Goal: Information Seeking & Learning: Learn about a topic

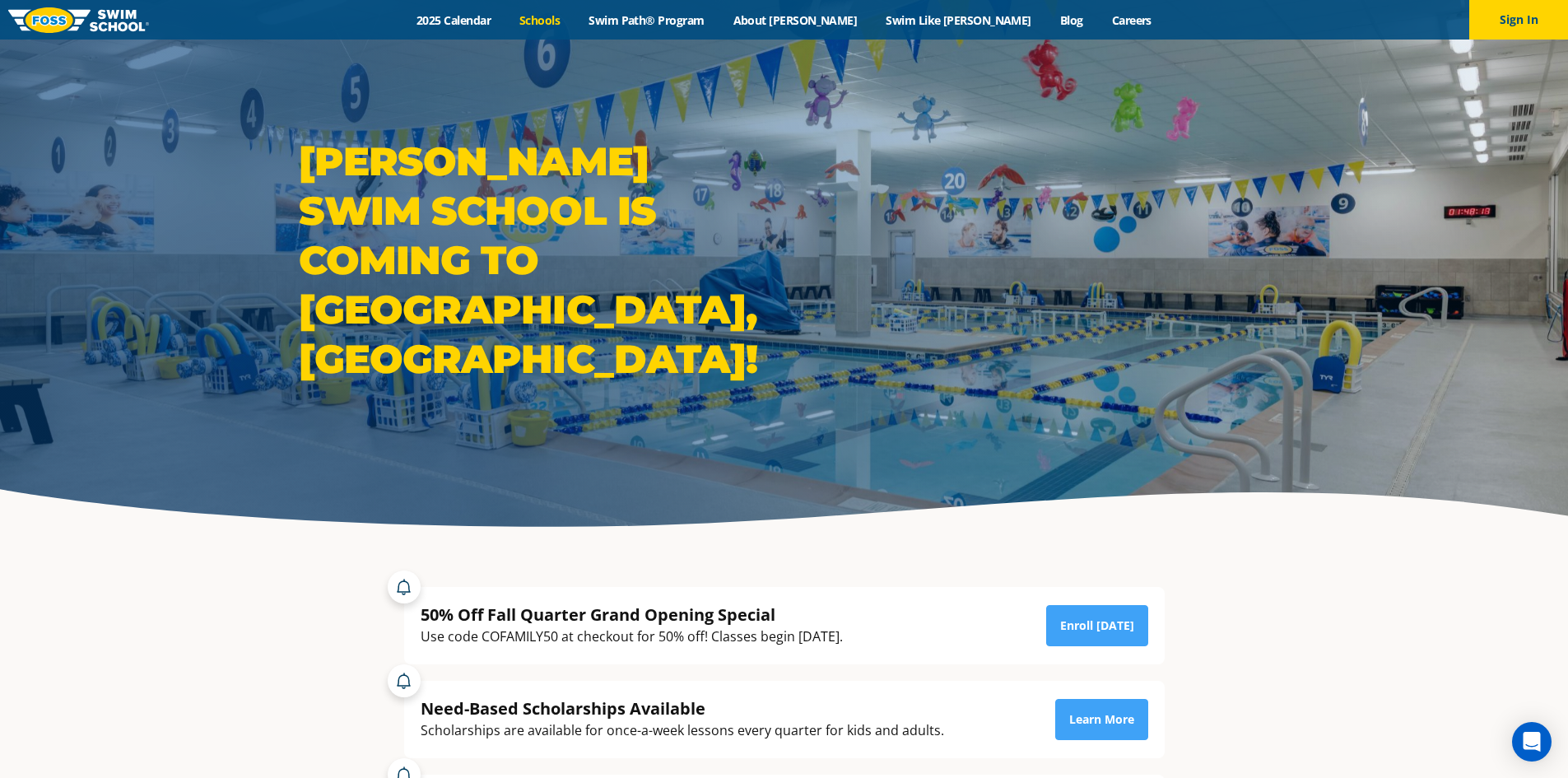
click at [574, 18] on link "Schools" at bounding box center [539, 19] width 69 height 16
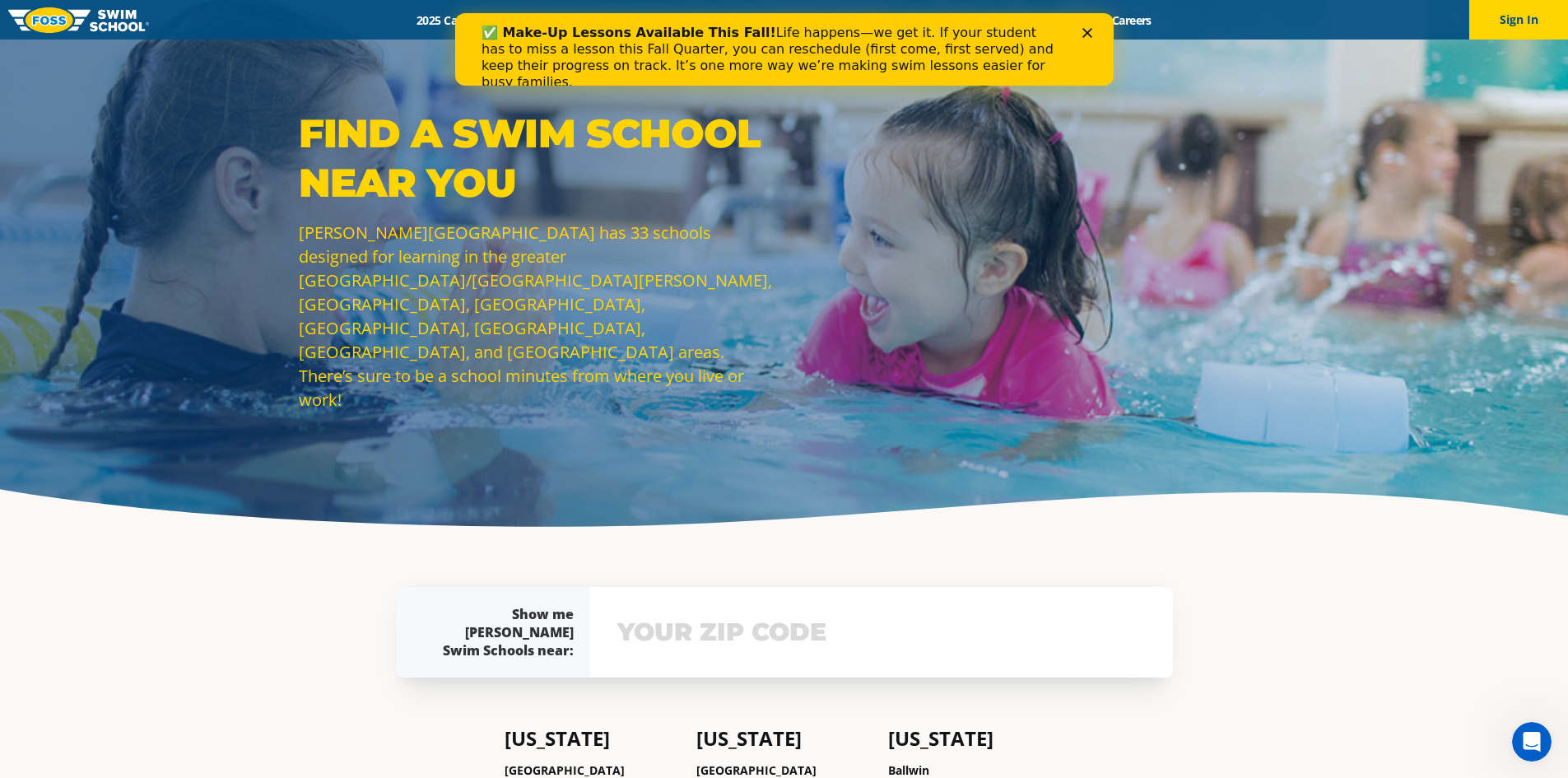
click at [1090, 32] on icon "Close" at bounding box center [1087, 32] width 10 height 10
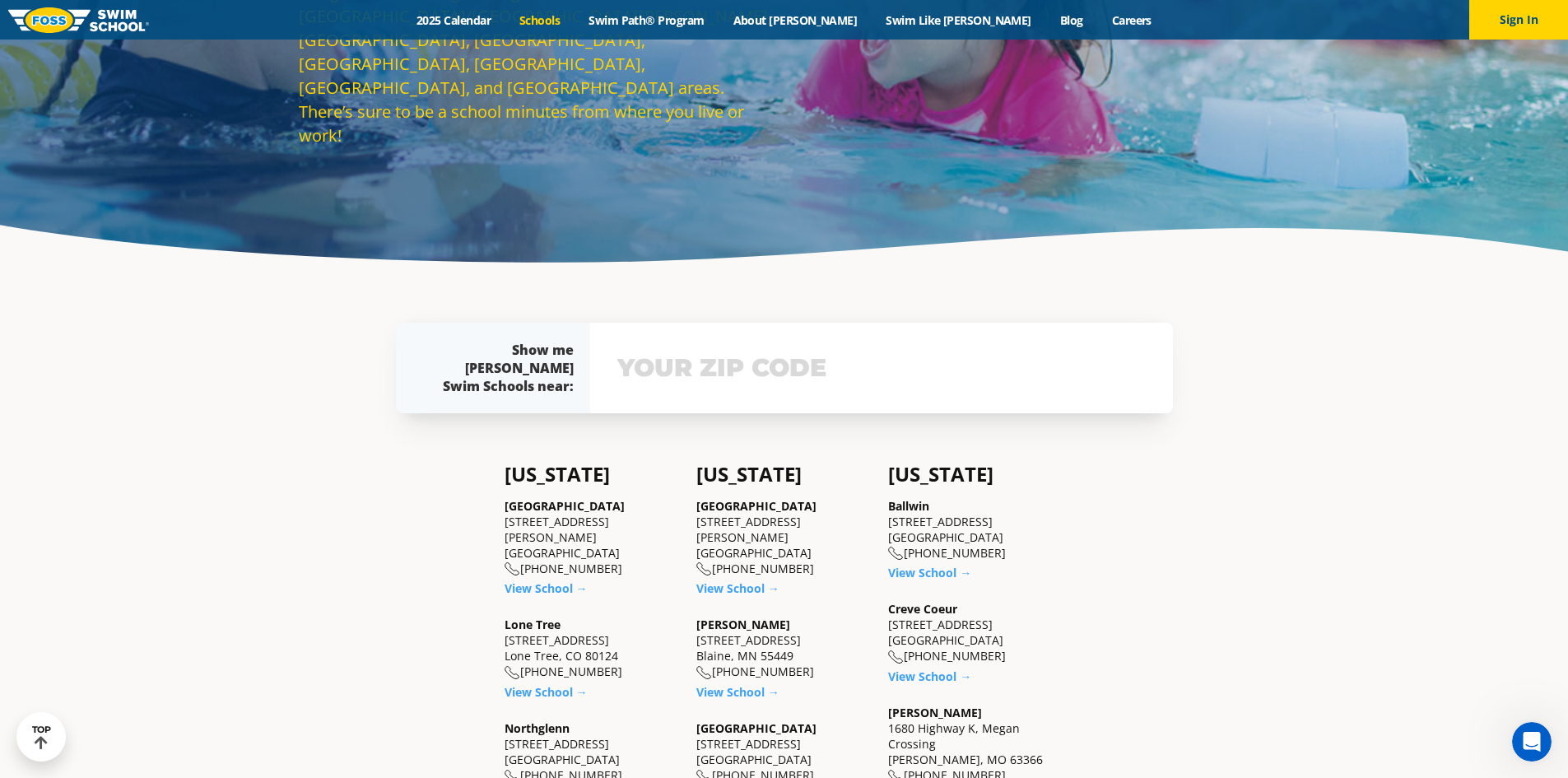
scroll to position [82, 0]
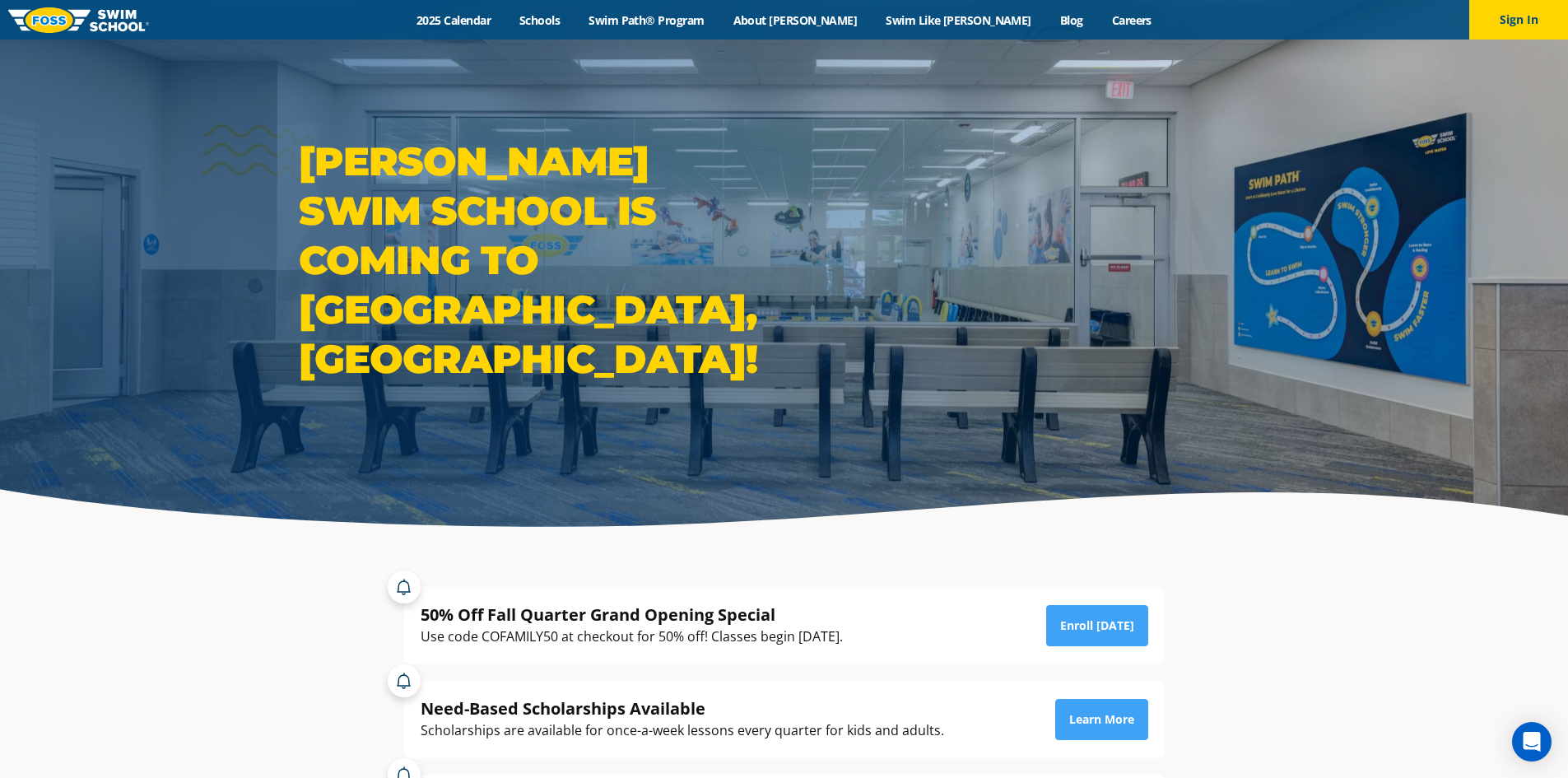
click at [775, 320] on h1 "[PERSON_NAME] Swim School is coming to [GEOGRAPHIC_DATA], [GEOGRAPHIC_DATA]!" at bounding box center [537, 260] width 477 height 247
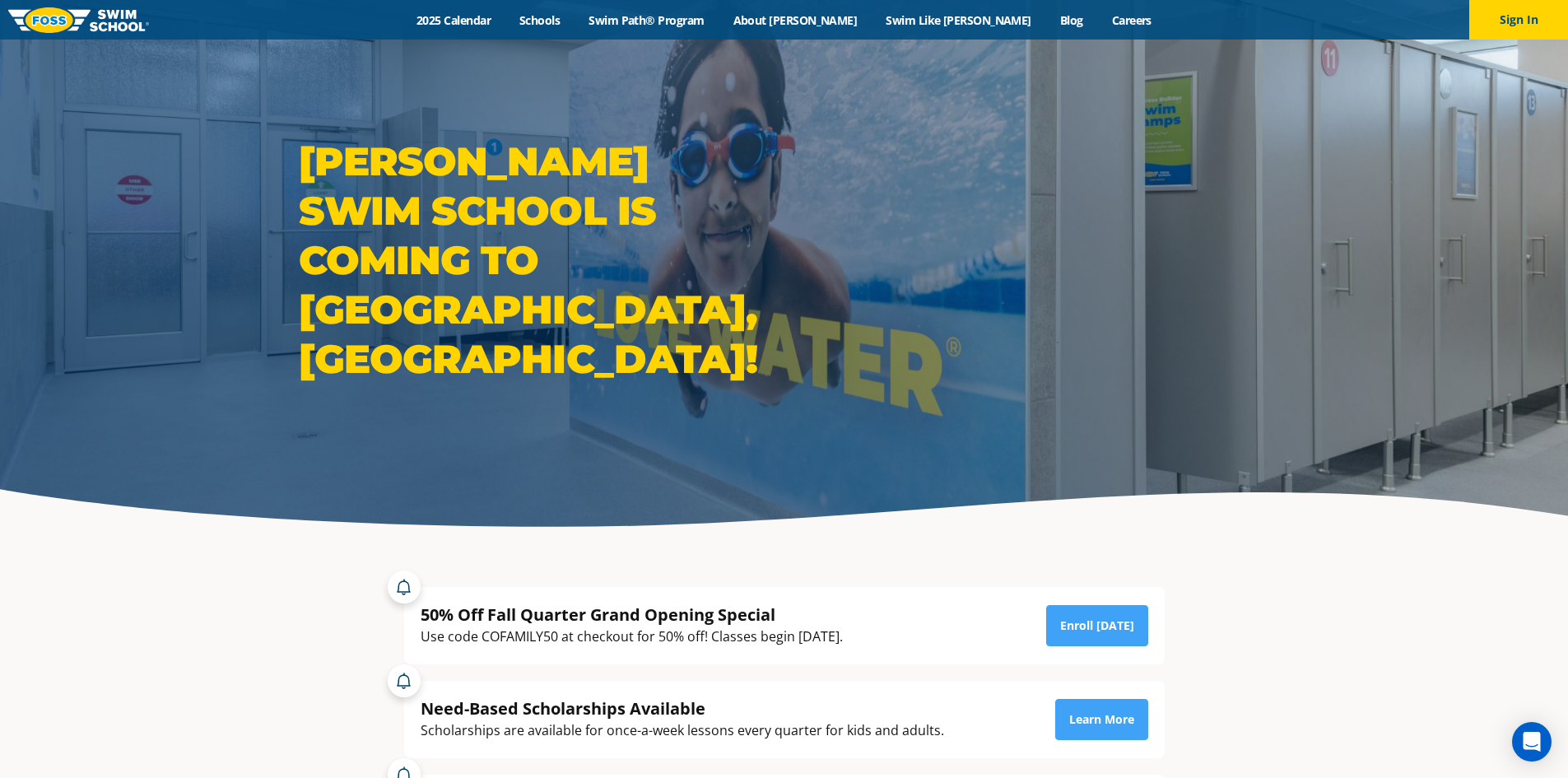
click at [775, 320] on h1 "[PERSON_NAME] Swim School is coming to [GEOGRAPHIC_DATA], [GEOGRAPHIC_DATA]!" at bounding box center [537, 260] width 477 height 247
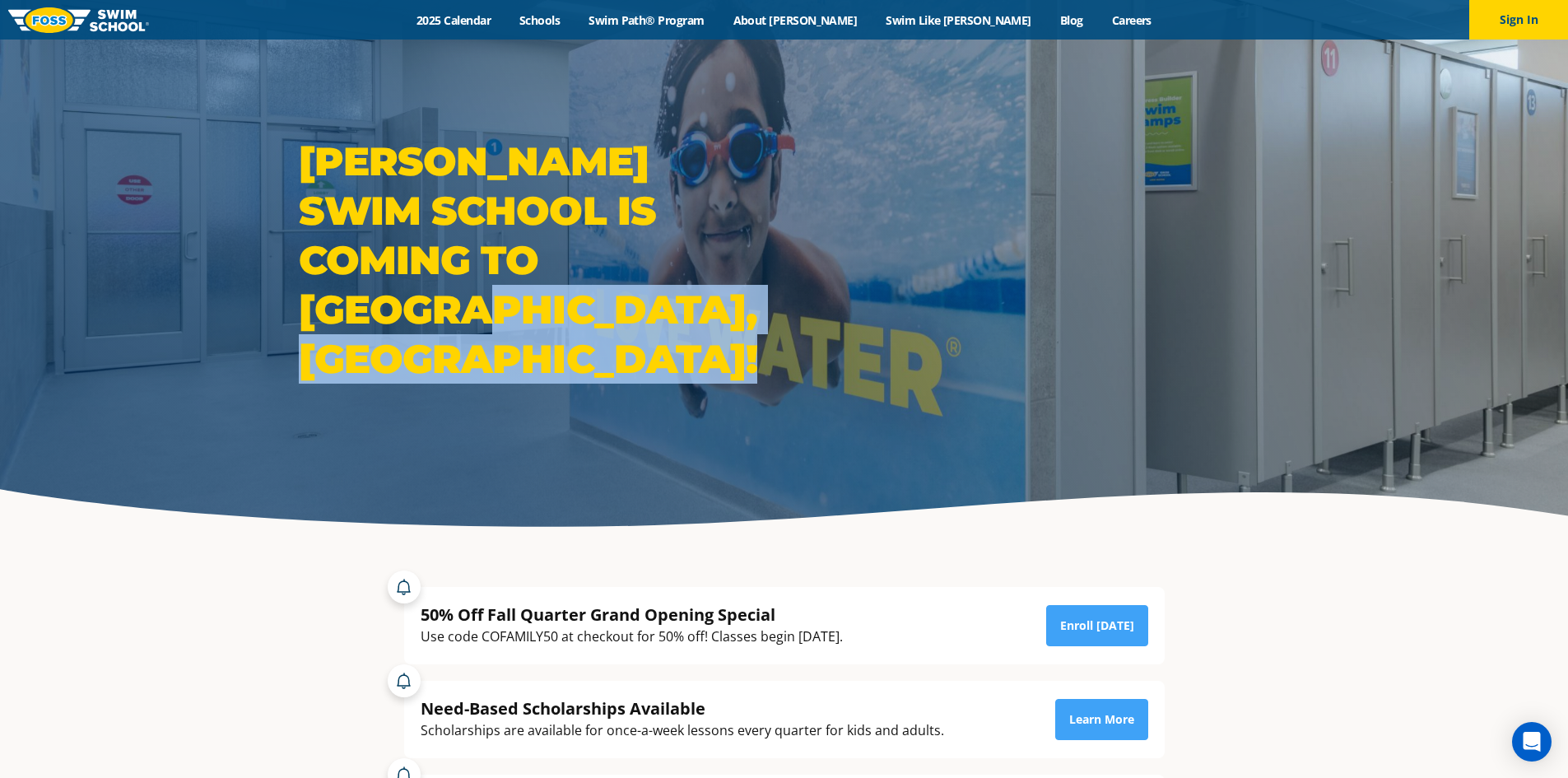
click at [775, 320] on h1 "Foss Swim School is coming to Castle Rock, CO!" at bounding box center [537, 260] width 477 height 247
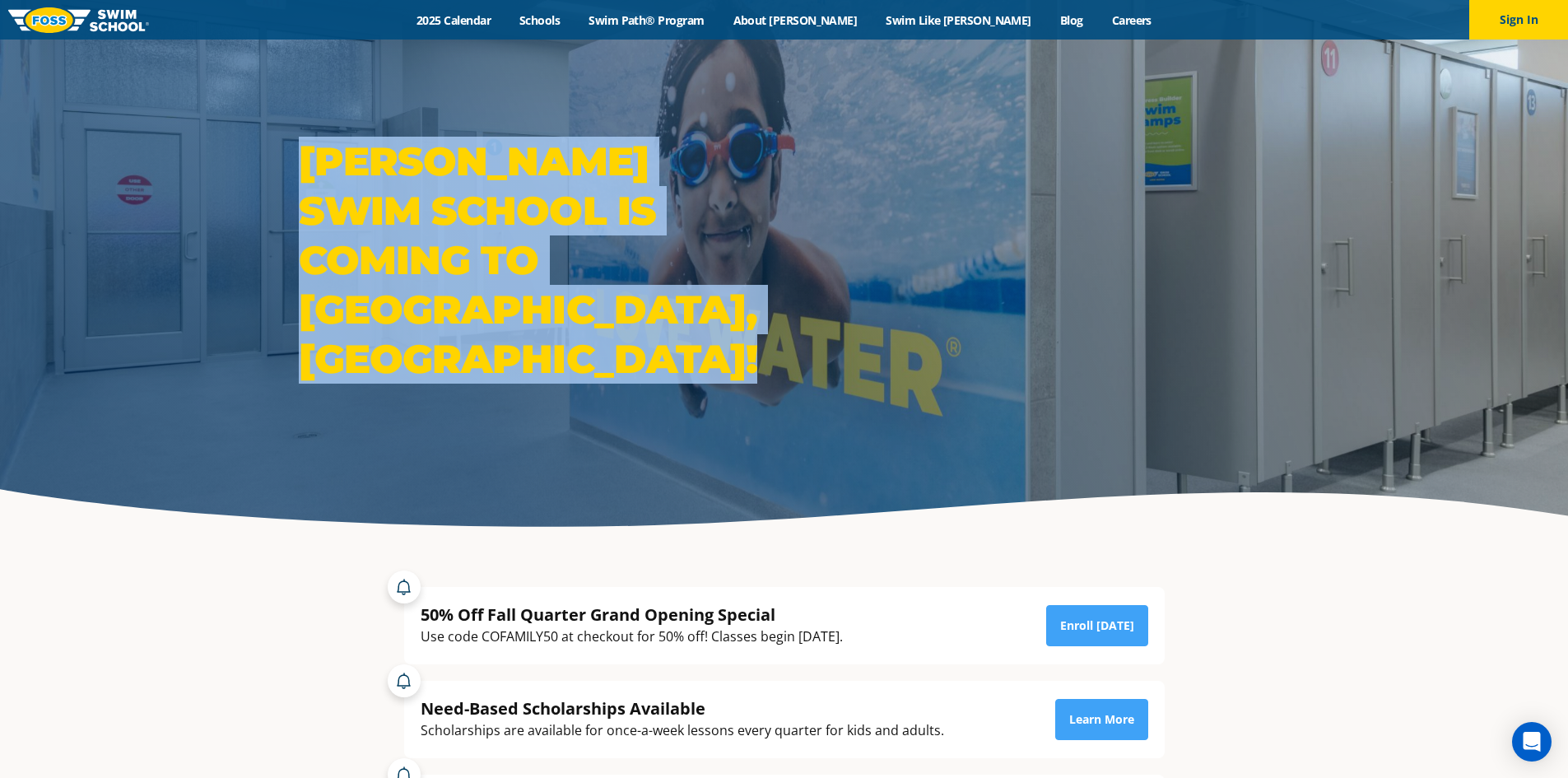
click at [775, 320] on h1 "Foss Swim School is coming to Castle Rock, CO!" at bounding box center [537, 260] width 477 height 247
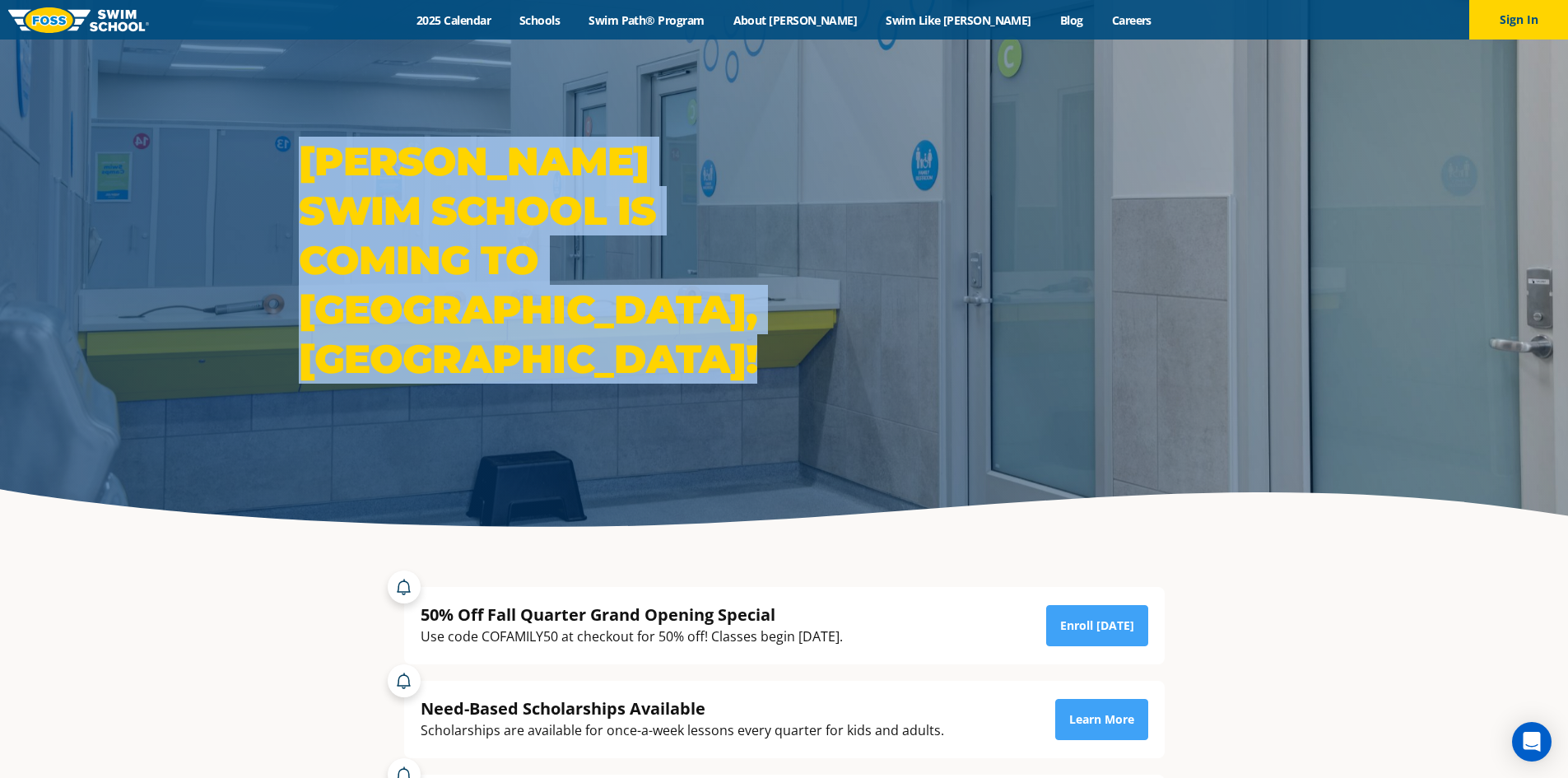
click at [91, 290] on div "Foss Swim School is coming to Castle Rock, CO!" at bounding box center [784, 272] width 1568 height 545
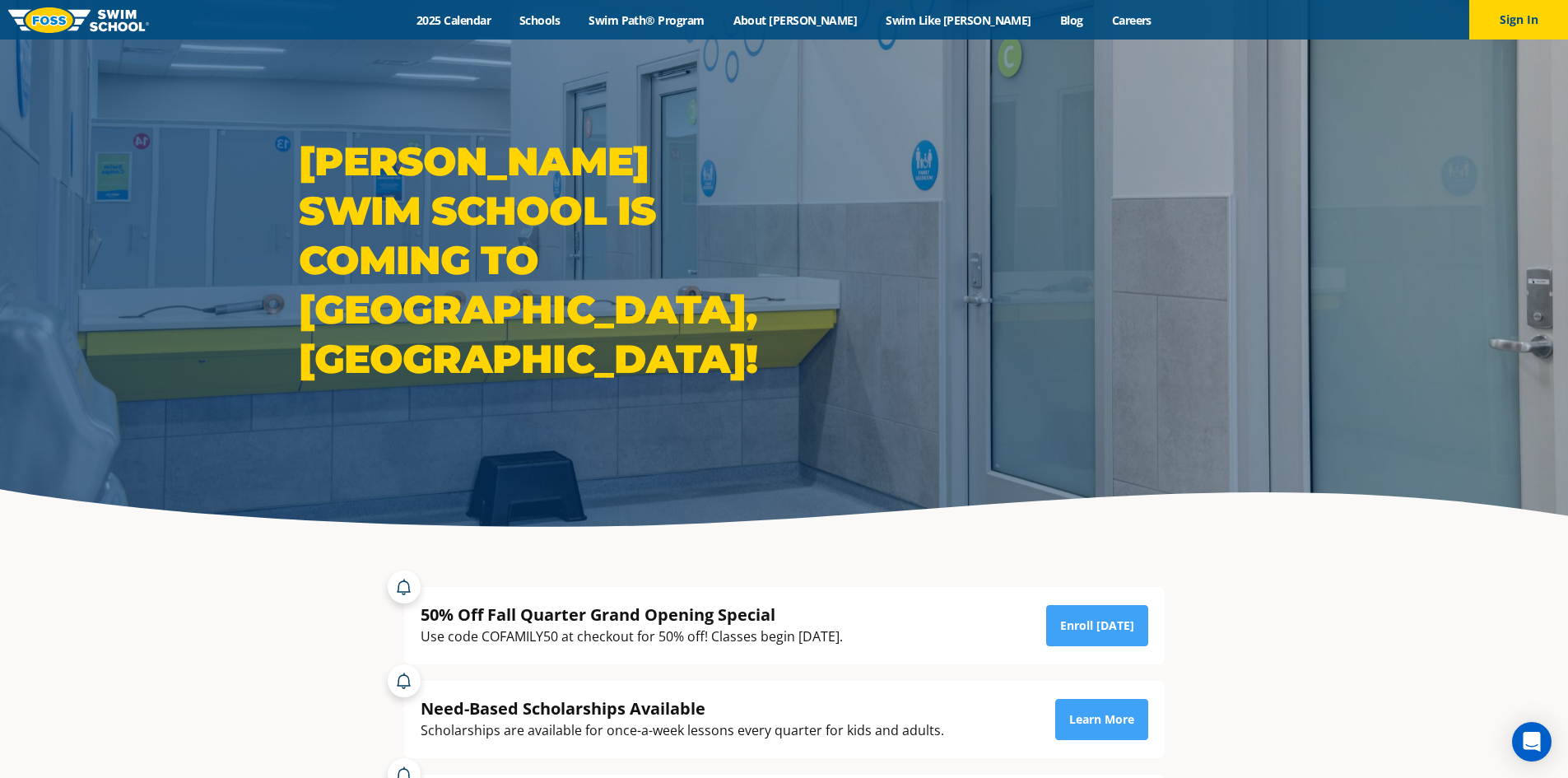
click at [72, 280] on div "Foss Swim School is coming to Castle Rock, CO!" at bounding box center [784, 272] width 1568 height 545
click at [1219, 282] on div "Foss Swim School is coming to Castle Rock, CO!" at bounding box center [784, 272] width 988 height 272
click at [1378, 271] on div "Foss Swim School is coming to Castle Rock, CO!" at bounding box center [784, 272] width 1568 height 545
